Goal: Task Accomplishment & Management: Manage account settings

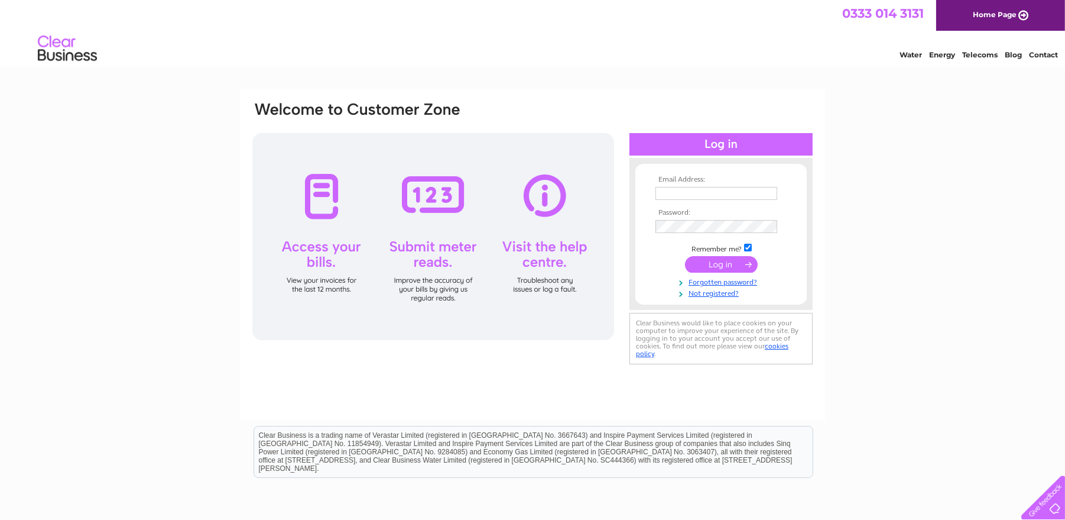
type input "[PERSON_NAME][EMAIL_ADDRESS][DOMAIN_NAME]"
click at [719, 261] on input "submit" at bounding box center [721, 264] width 73 height 17
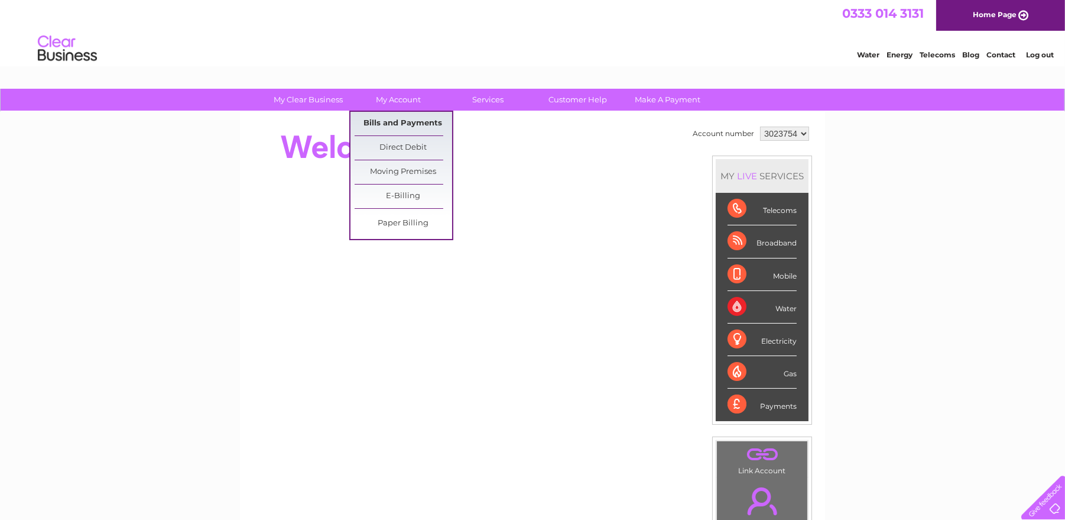
click at [396, 120] on link "Bills and Payments" at bounding box center [404, 124] width 98 height 24
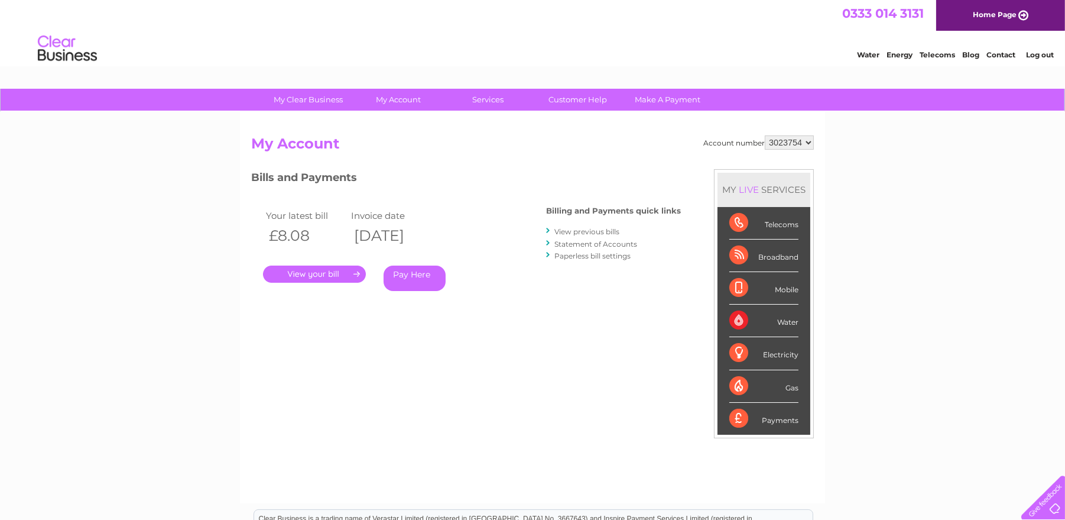
click at [1038, 54] on link "Log out" at bounding box center [1040, 54] width 28 height 9
